Goal: Task Accomplishment & Management: Use online tool/utility

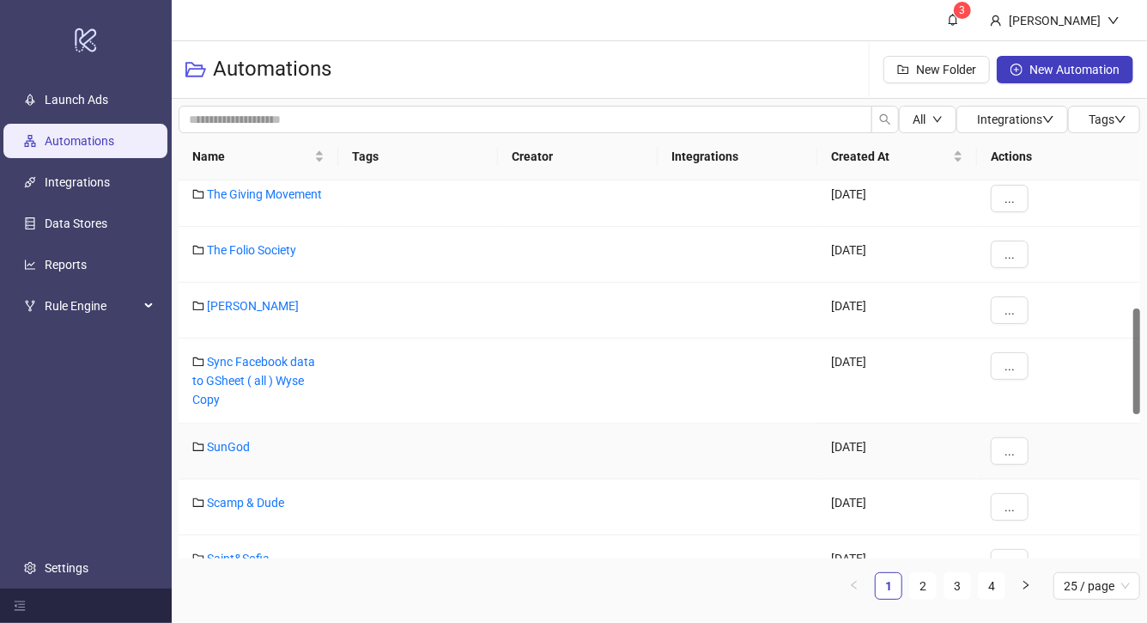
scroll to position [456, 0]
click at [280, 147] on div "Name" at bounding box center [258, 156] width 132 height 19
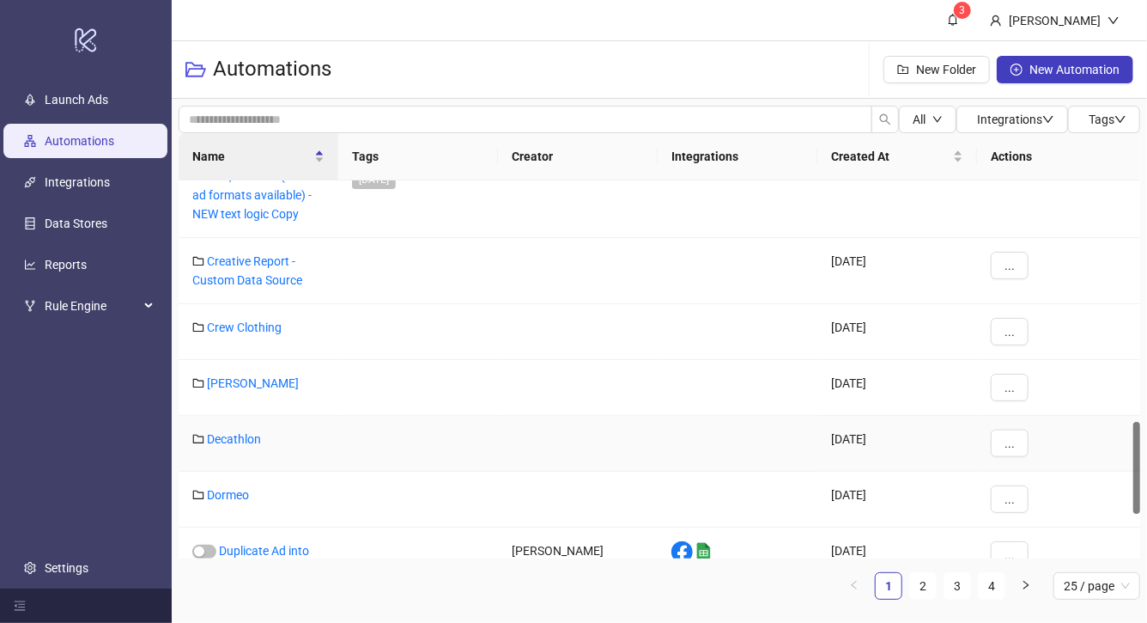
scroll to position [1025, 0]
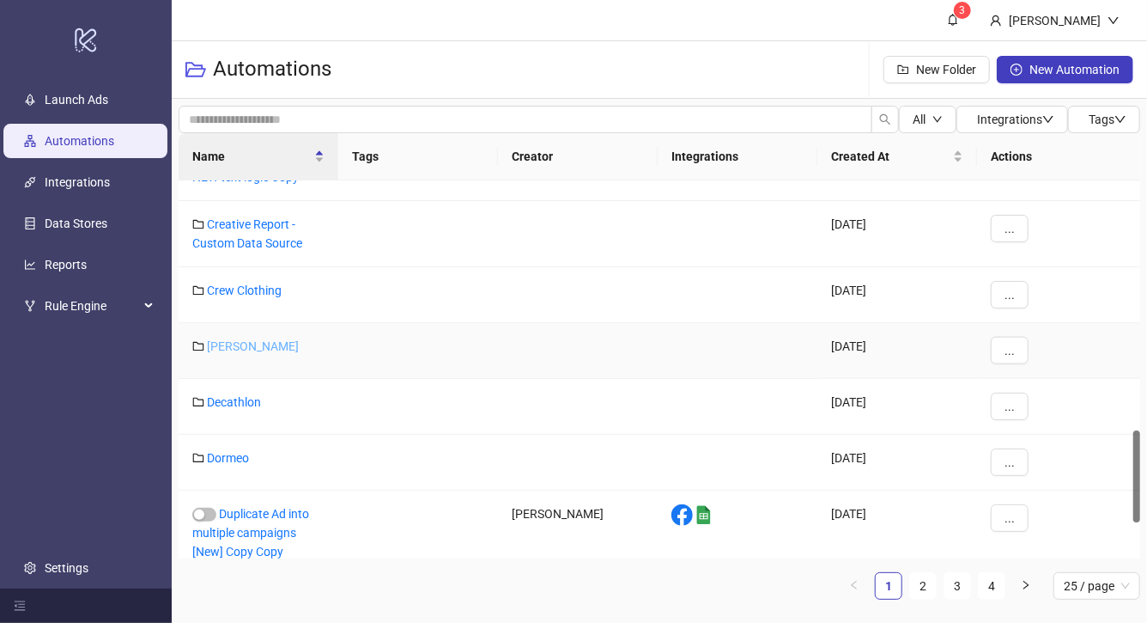
click at [268, 344] on link "[PERSON_NAME]" at bounding box center [253, 346] width 92 height 14
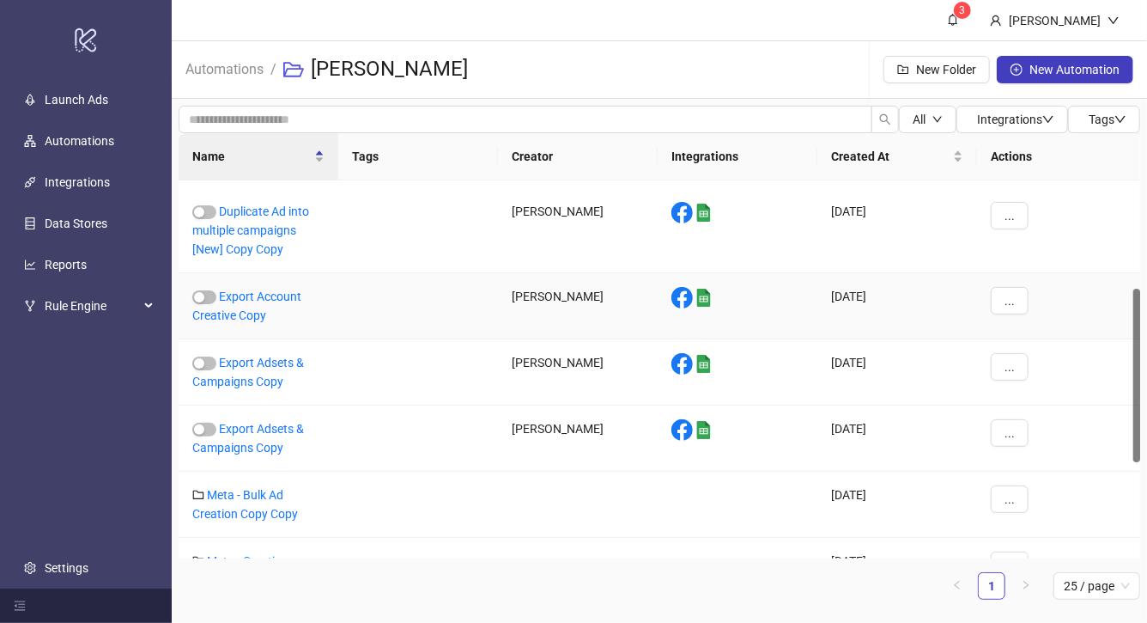
scroll to position [481, 0]
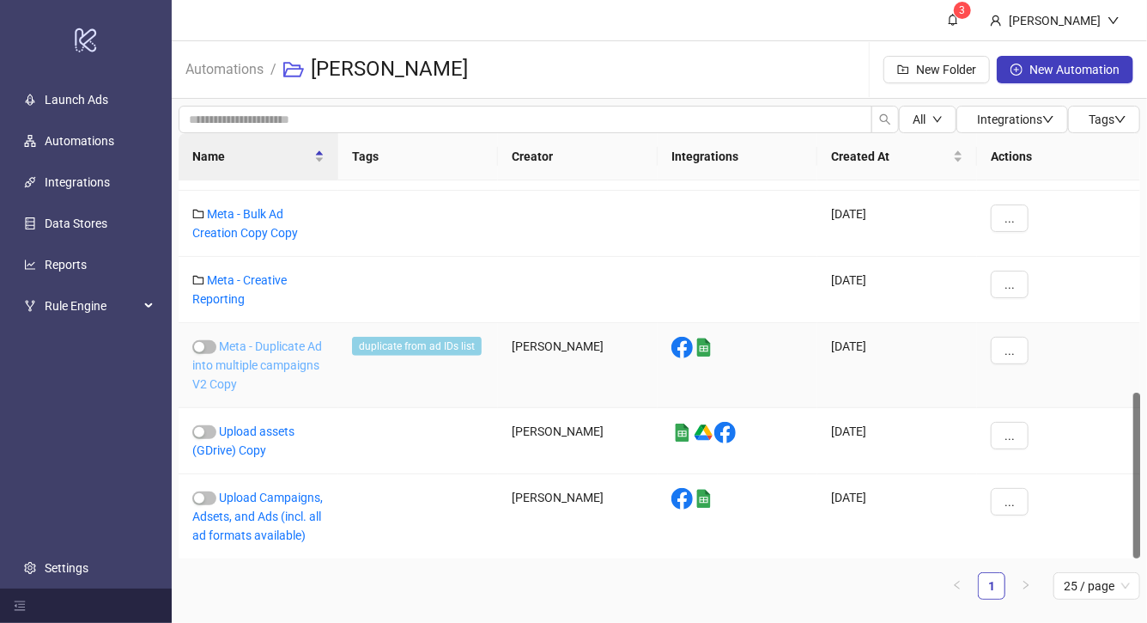
click at [275, 348] on link "Meta - Duplicate Ad into multiple campaigns V2 Copy" at bounding box center [257, 365] width 130 height 52
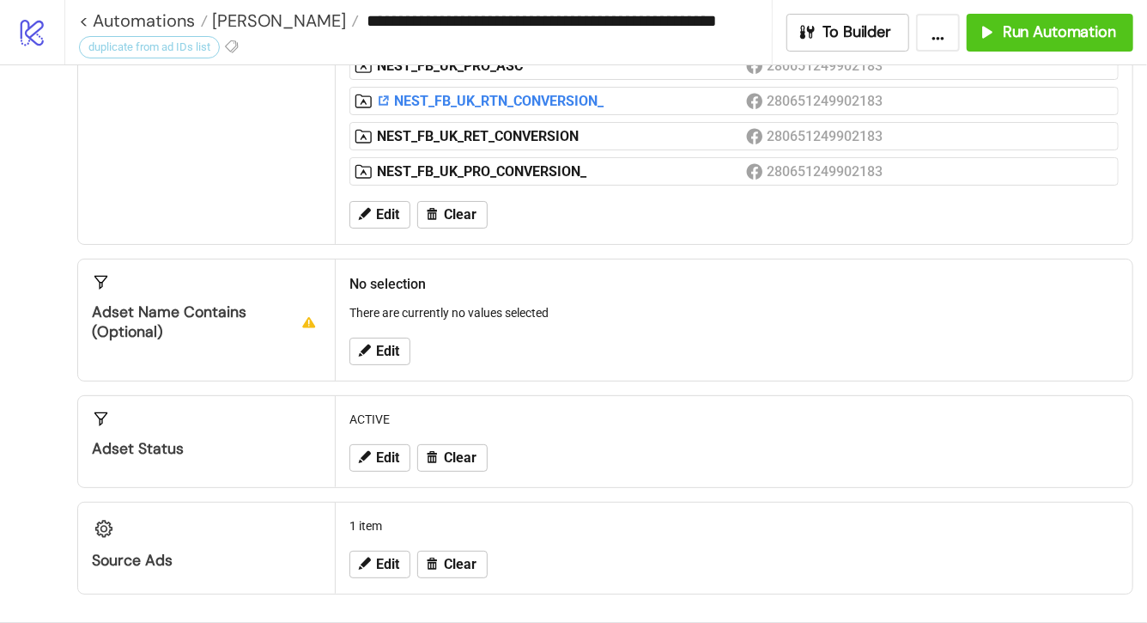
scroll to position [455, 0]
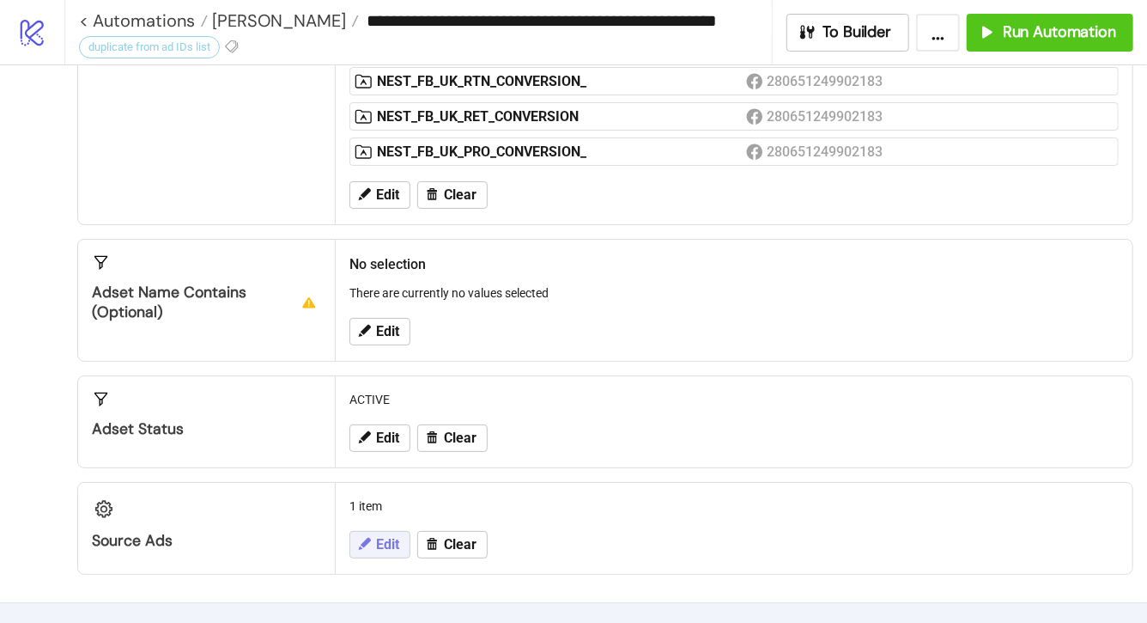
click at [394, 537] on span "Edit" at bounding box center [387, 544] width 23 height 15
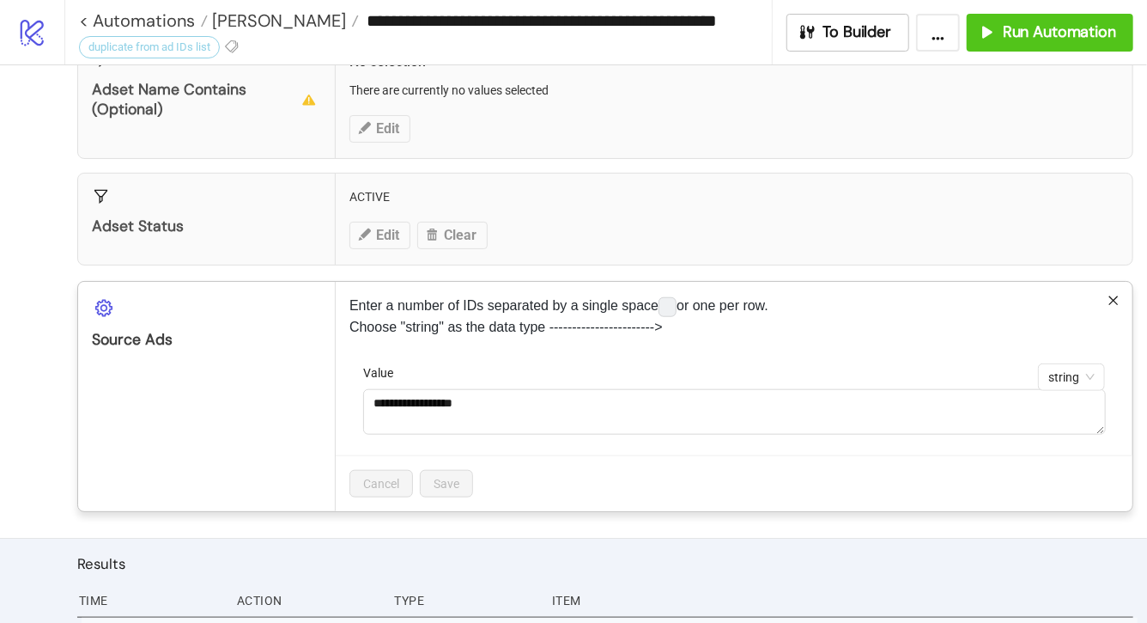
scroll to position [702, 0]
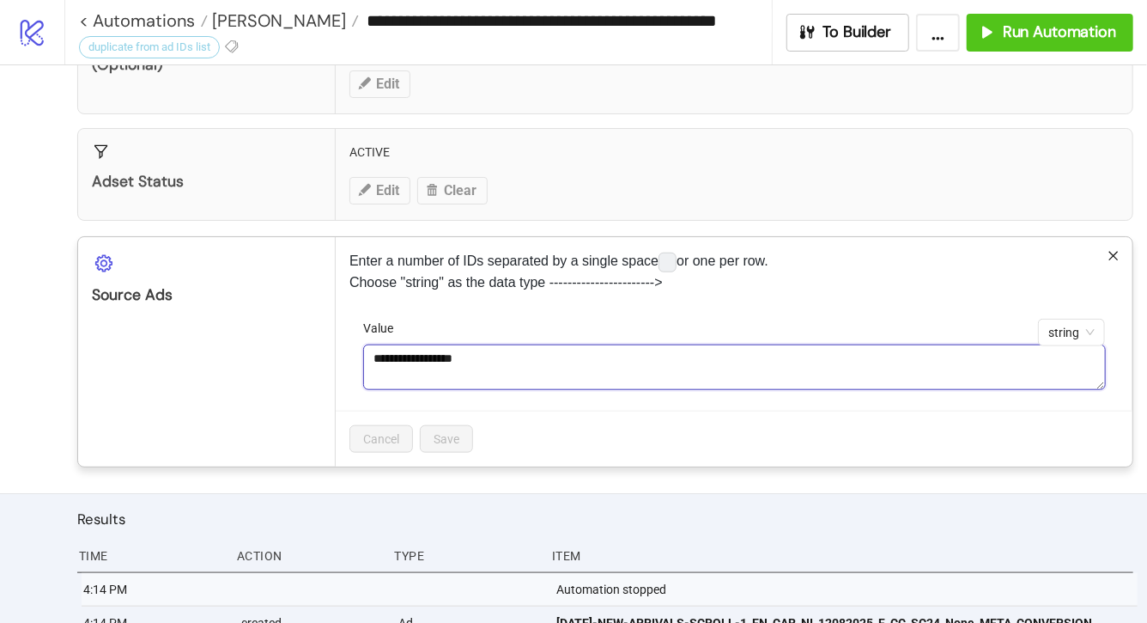
click at [517, 369] on textarea "**********" at bounding box center [734, 367] width 743 height 46
paste textarea "**********"
type textarea "**********"
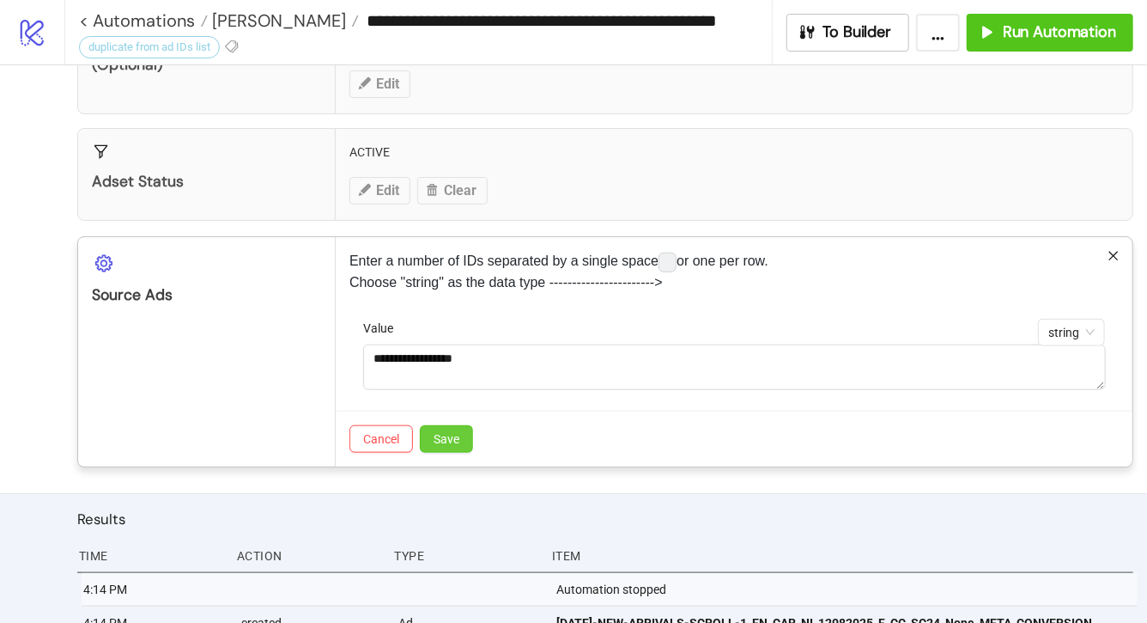
click at [447, 436] on span "Save" at bounding box center [447, 439] width 26 height 14
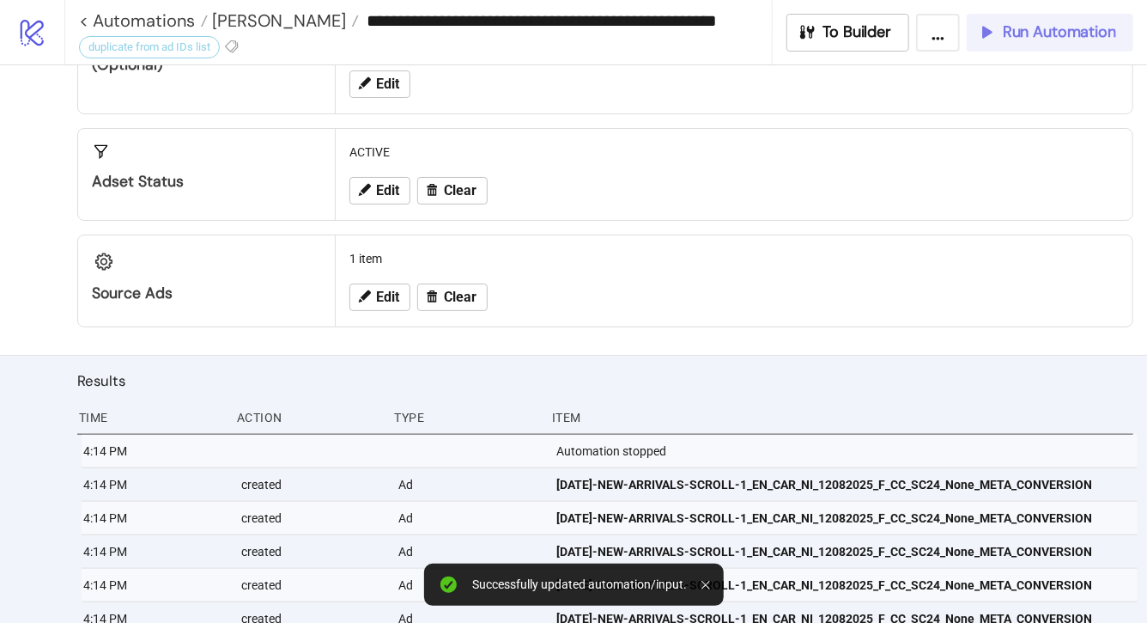
click at [1056, 38] on span "Run Automation" at bounding box center [1059, 32] width 113 height 20
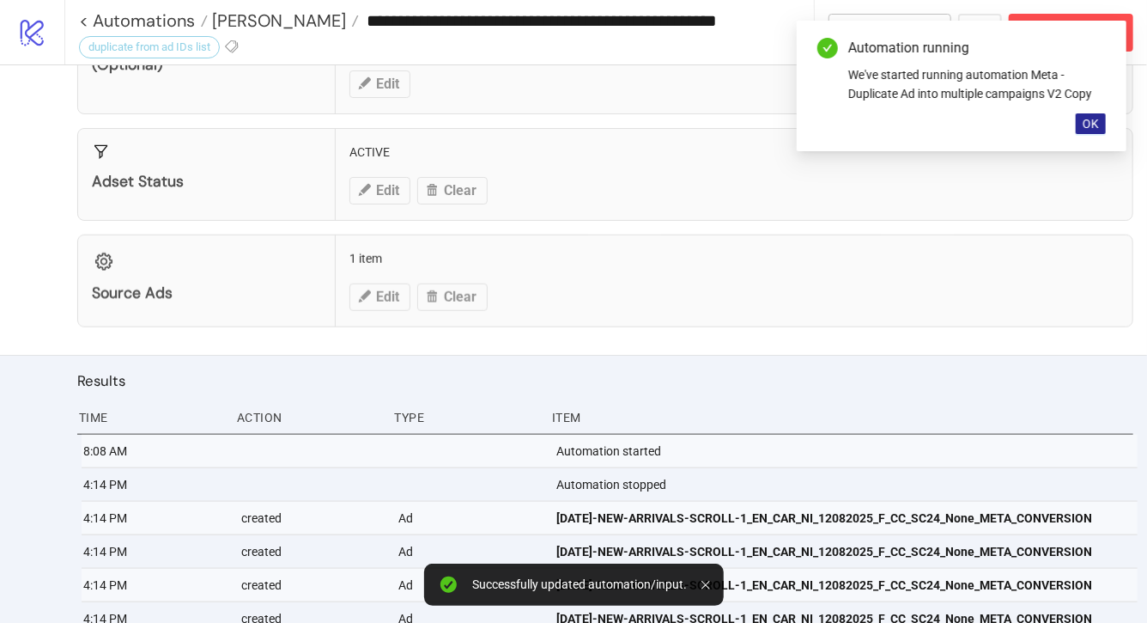
click at [1086, 119] on span "OK" at bounding box center [1091, 124] width 16 height 14
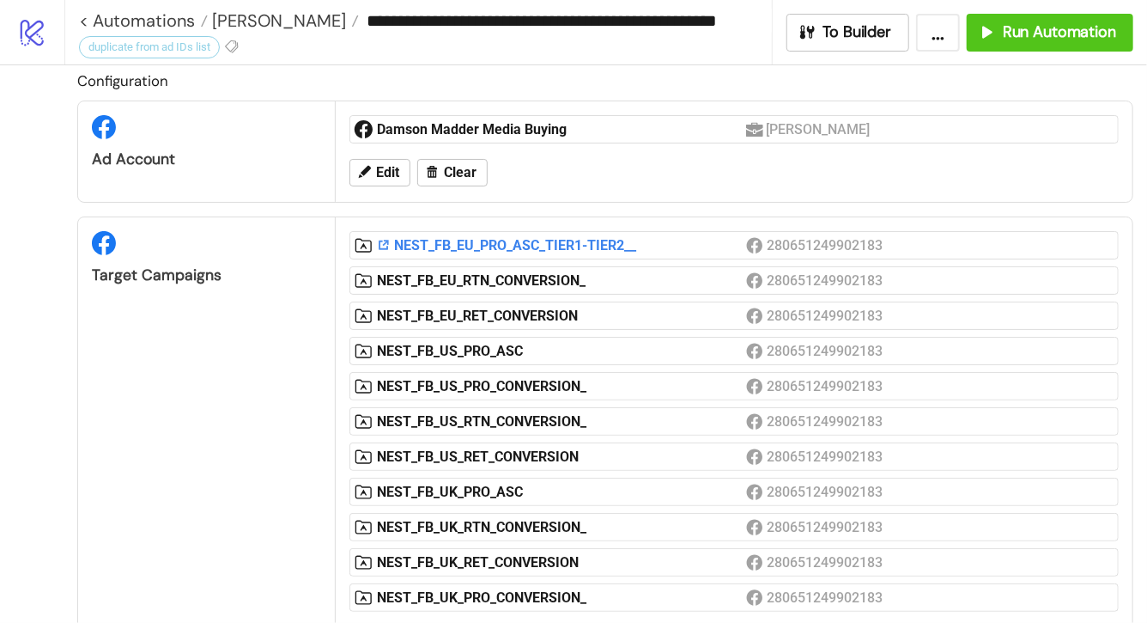
scroll to position [0, 0]
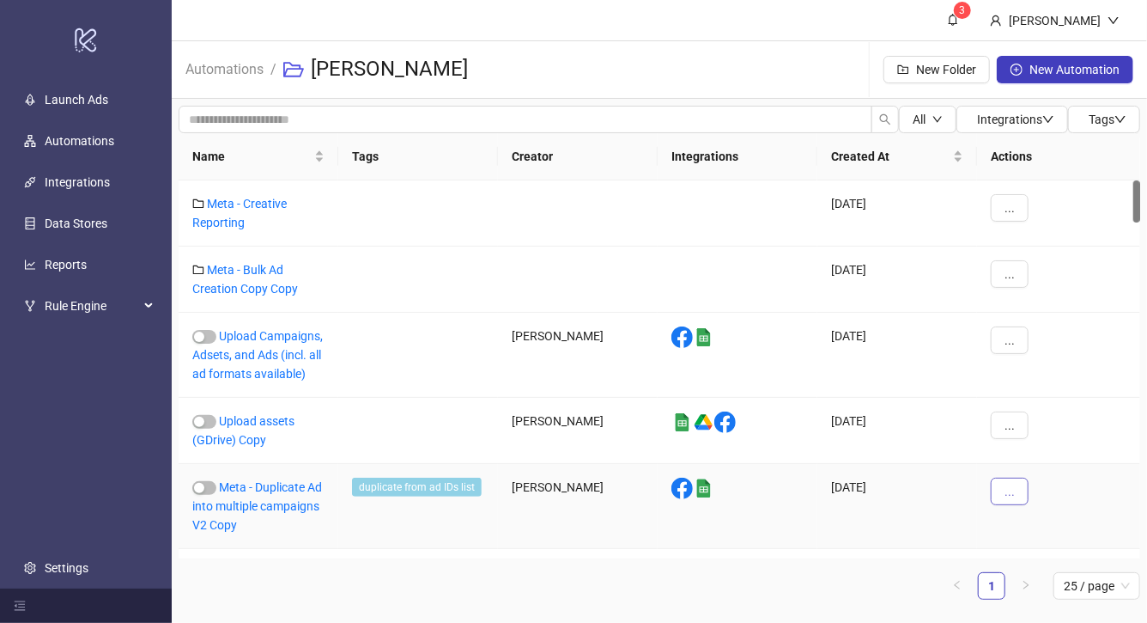
click at [1014, 496] on button "..." at bounding box center [1010, 490] width 38 height 27
click at [1029, 430] on span "Duplicate" at bounding box center [1049, 428] width 50 height 19
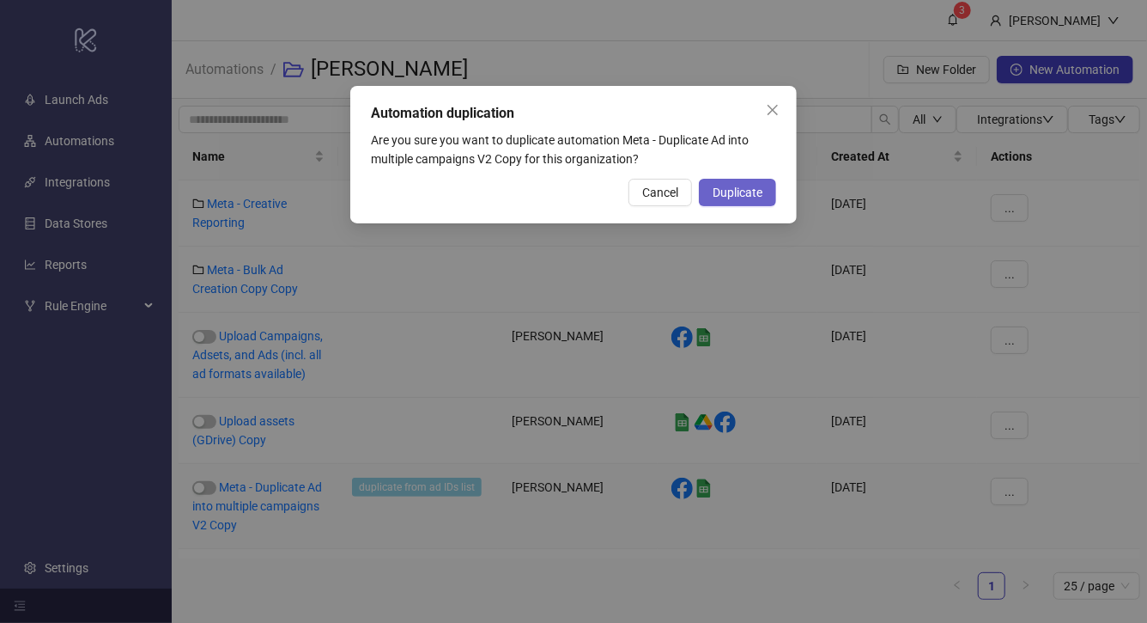
click at [765, 195] on button "Duplicate" at bounding box center [737, 192] width 77 height 27
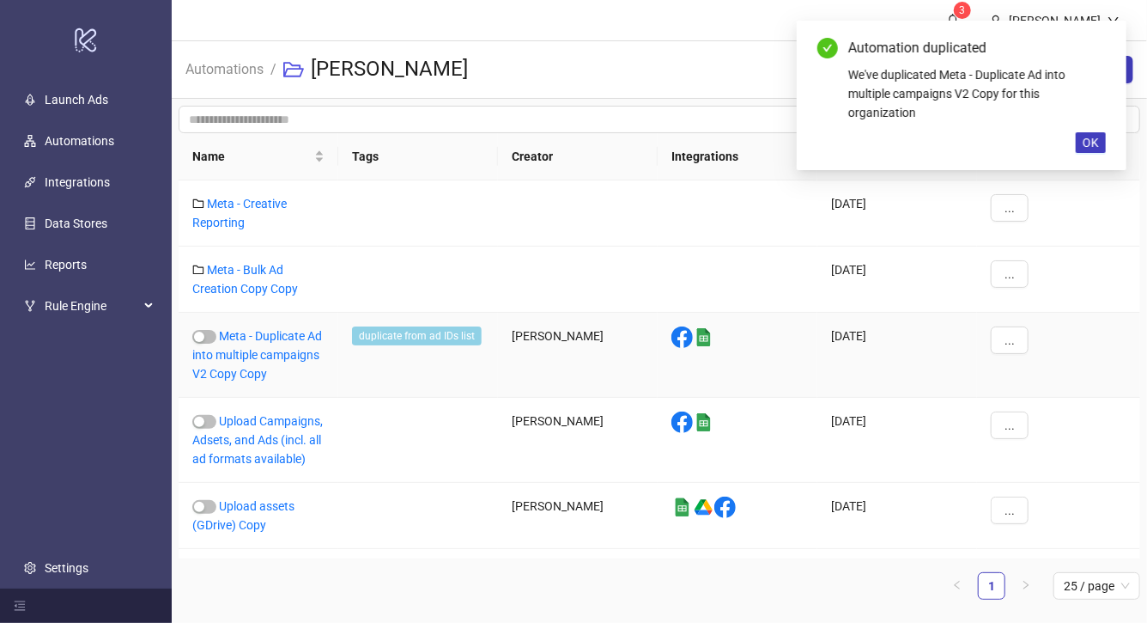
click at [273, 344] on div "Meta - Duplicate Ad into multiple campaigns V2 Copy Copy" at bounding box center [259, 355] width 160 height 85
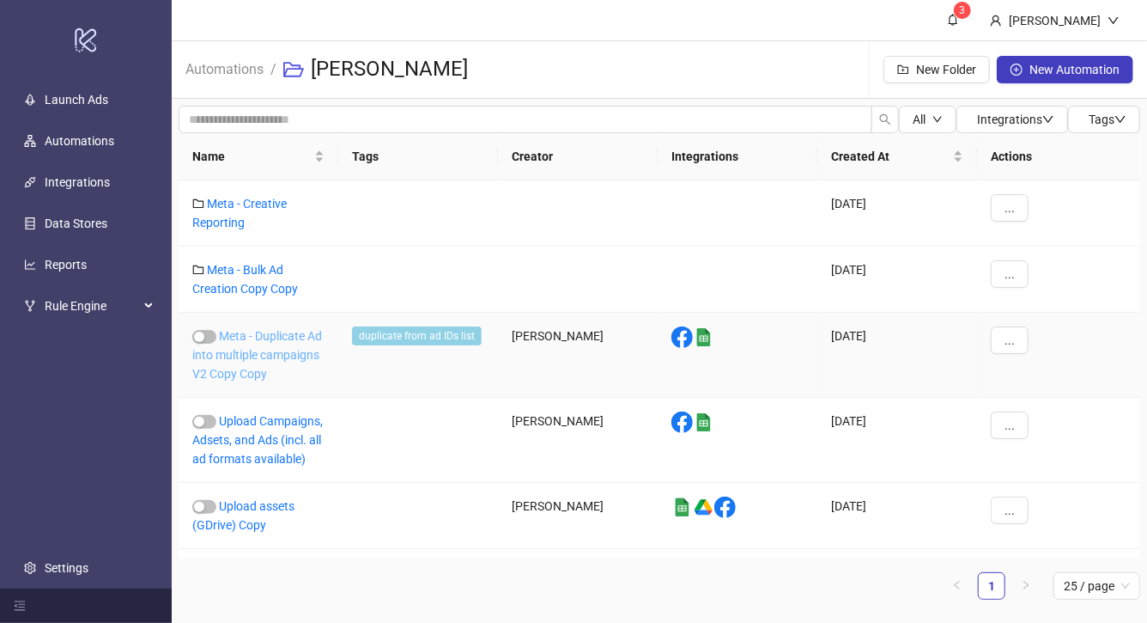
click at [289, 338] on link "Meta - Duplicate Ad into multiple campaigns V2 Copy Copy" at bounding box center [257, 355] width 130 height 52
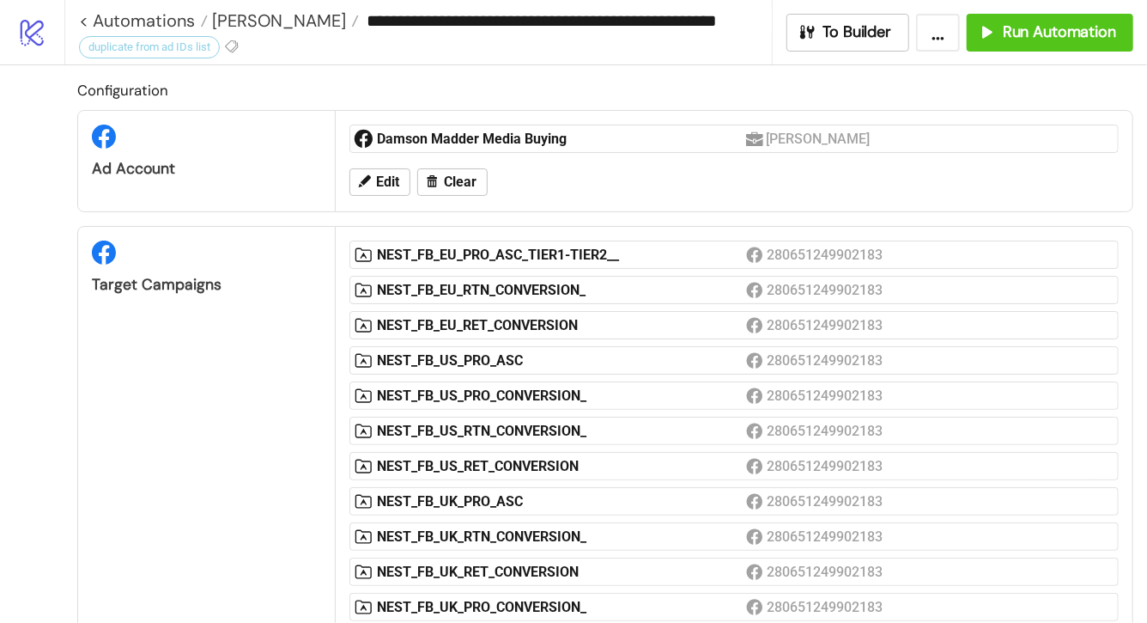
type input "**********"
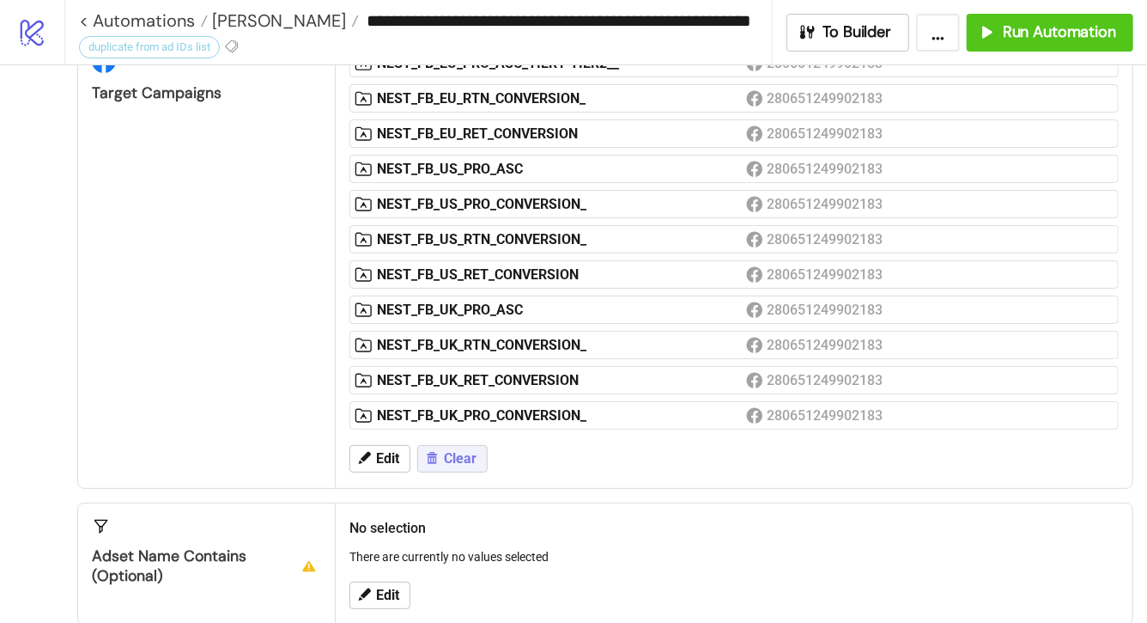
scroll to position [199, 0]
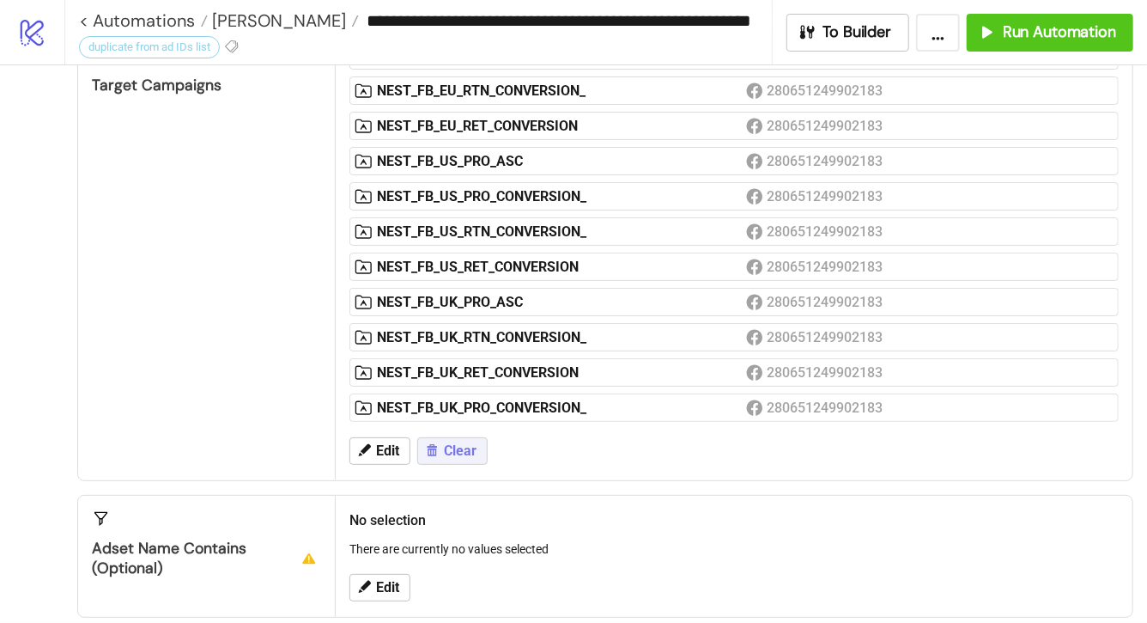
click at [456, 447] on span "Clear" at bounding box center [460, 450] width 33 height 15
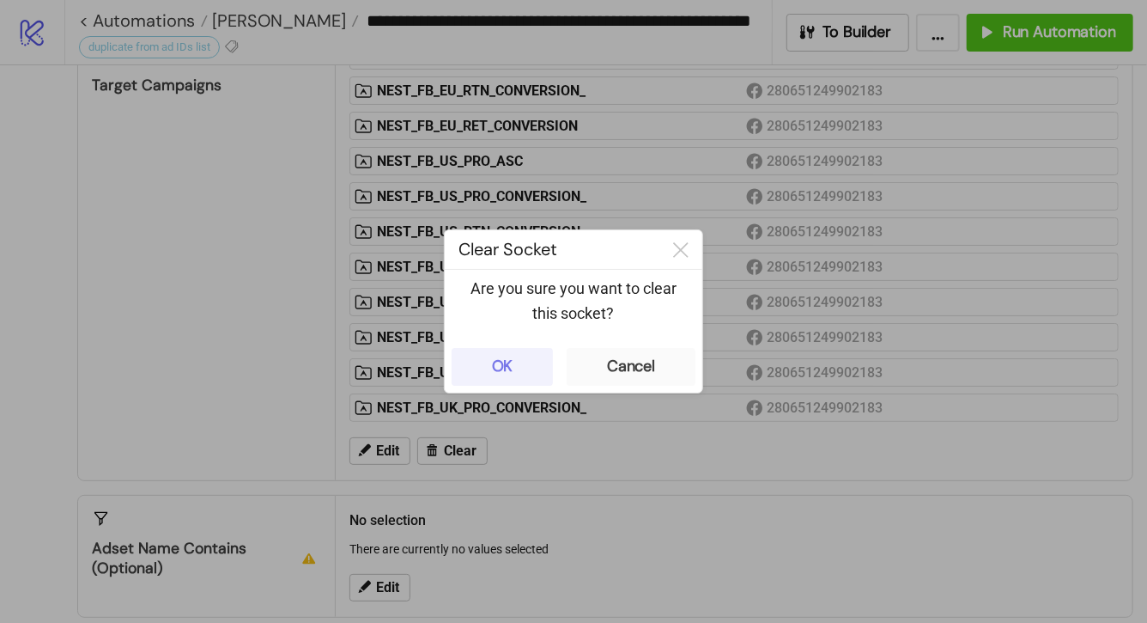
click at [524, 368] on button "OK" at bounding box center [502, 367] width 101 height 38
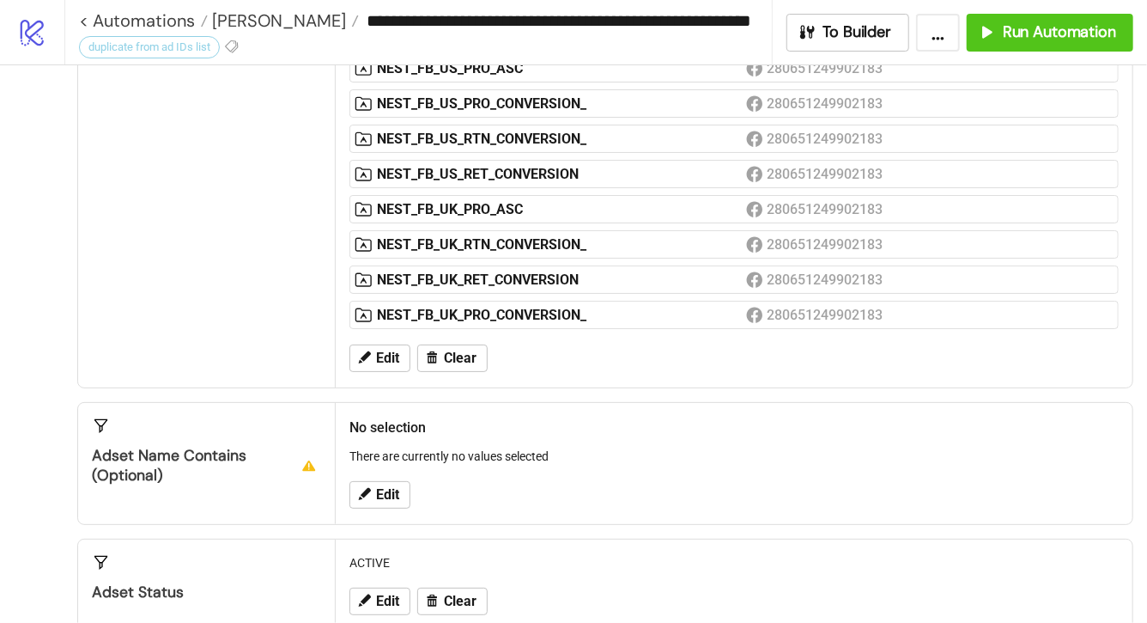
scroll to position [311, 0]
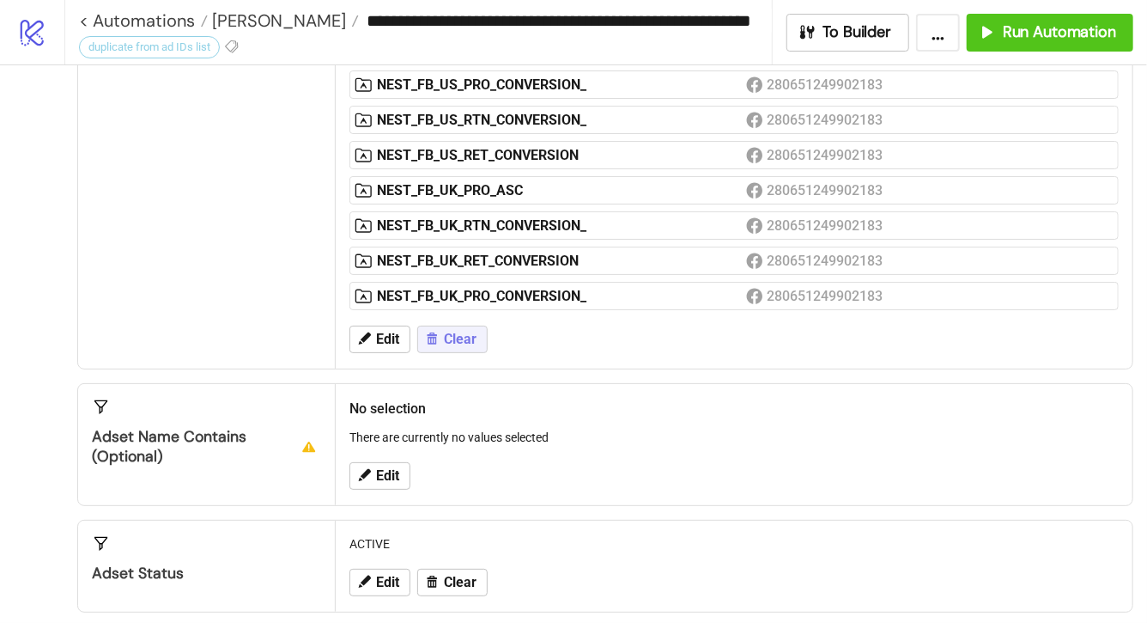
click at [436, 348] on button "Clear" at bounding box center [452, 338] width 70 height 27
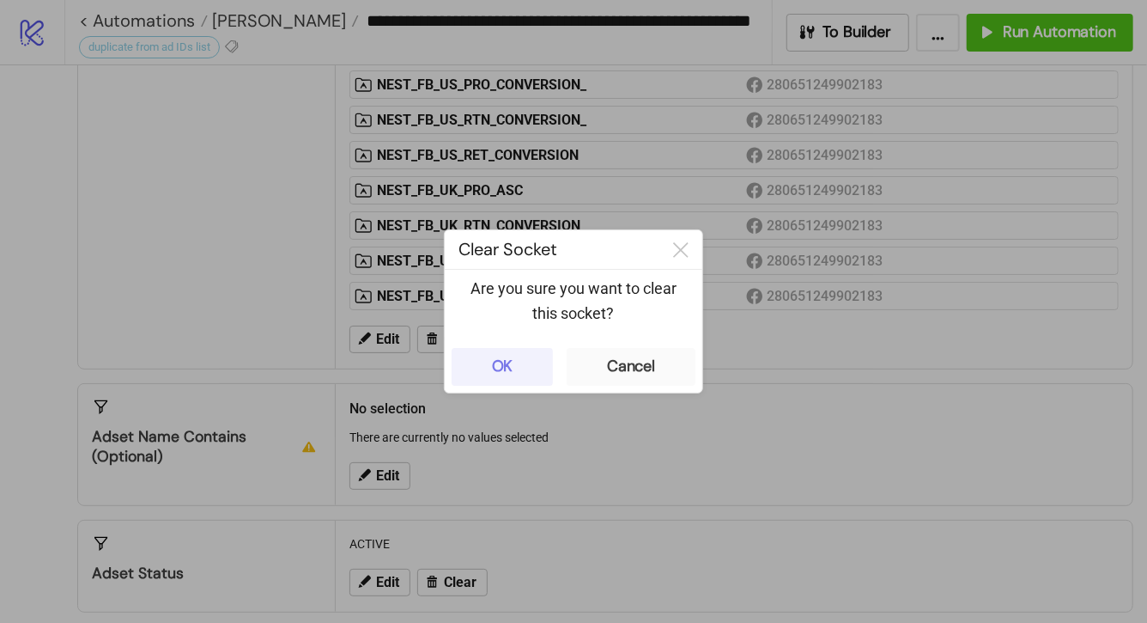
click at [494, 369] on div "OK" at bounding box center [502, 366] width 21 height 20
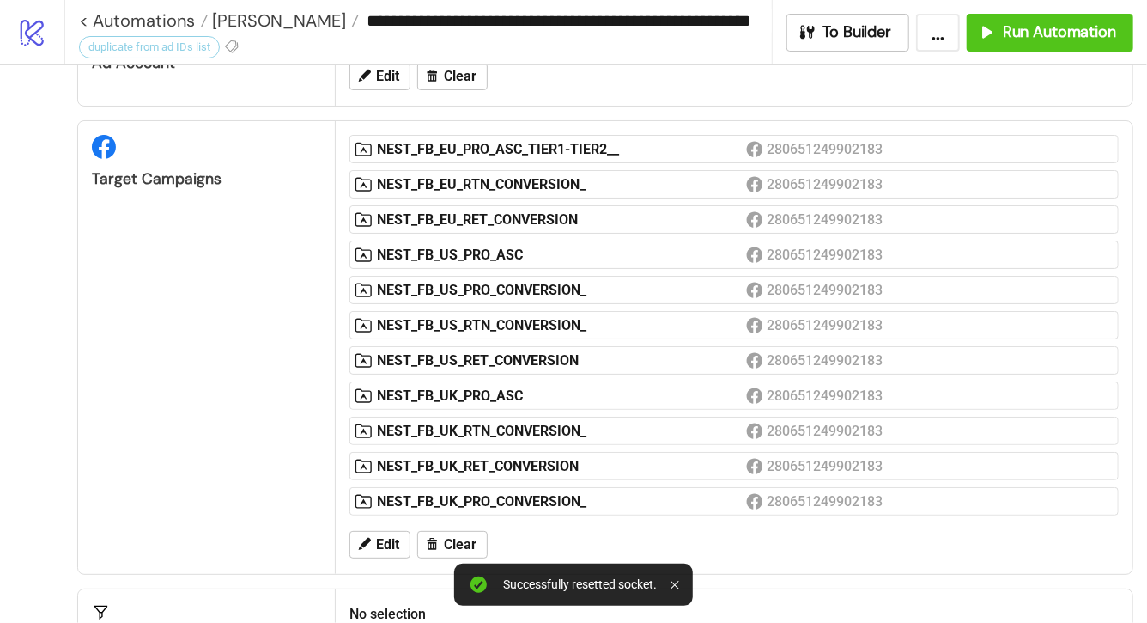
scroll to position [0, 0]
